Goal: Task Accomplishment & Management: Manage account settings

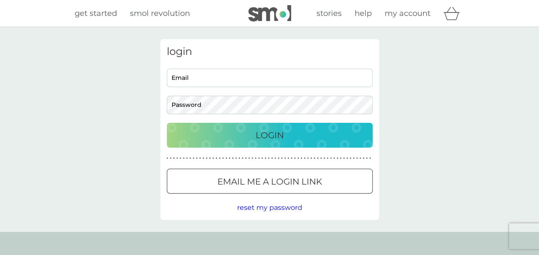
type input "[PERSON_NAME][EMAIL_ADDRESS][DOMAIN_NAME]"
drag, startPoint x: 285, startPoint y: 141, endPoint x: 104, endPoint y: 233, distance: 202.7
click at [285, 141] on div "Login" at bounding box center [270, 135] width 189 height 14
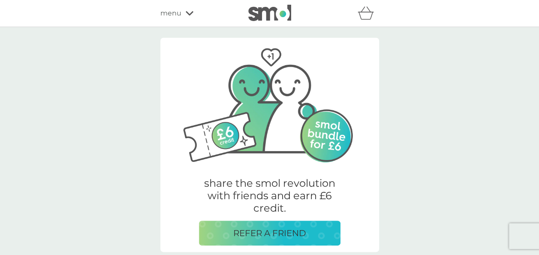
click at [182, 15] on div "menu" at bounding box center [196, 13] width 73 height 11
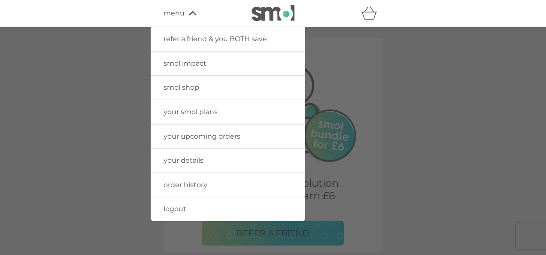
click at [212, 112] on span "your smol plans" at bounding box center [190, 112] width 54 height 8
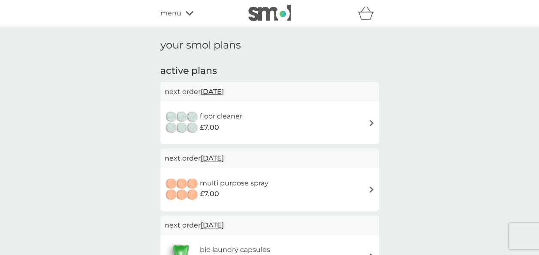
click at [192, 15] on icon at bounding box center [190, 13] width 8 height 5
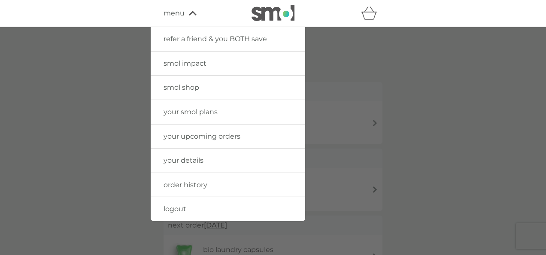
click at [199, 94] on link "smol shop" at bounding box center [228, 88] width 154 height 24
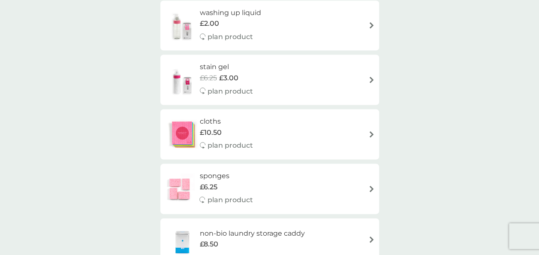
scroll to position [687, 0]
